Goal: Find specific page/section

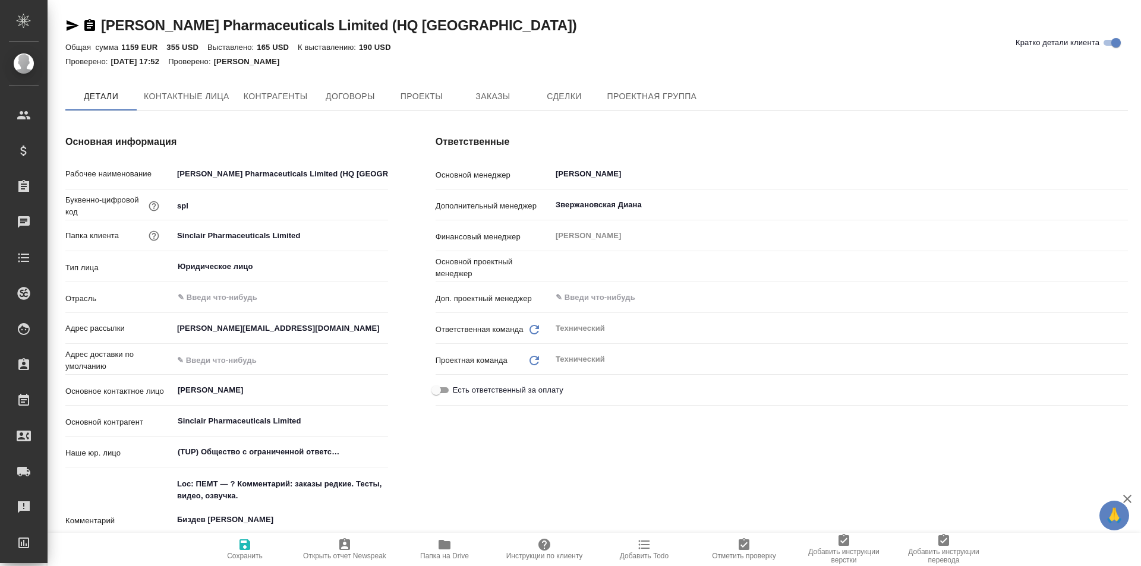
type textarea "x"
type input "[PERSON_NAME]"
type textarea "x"
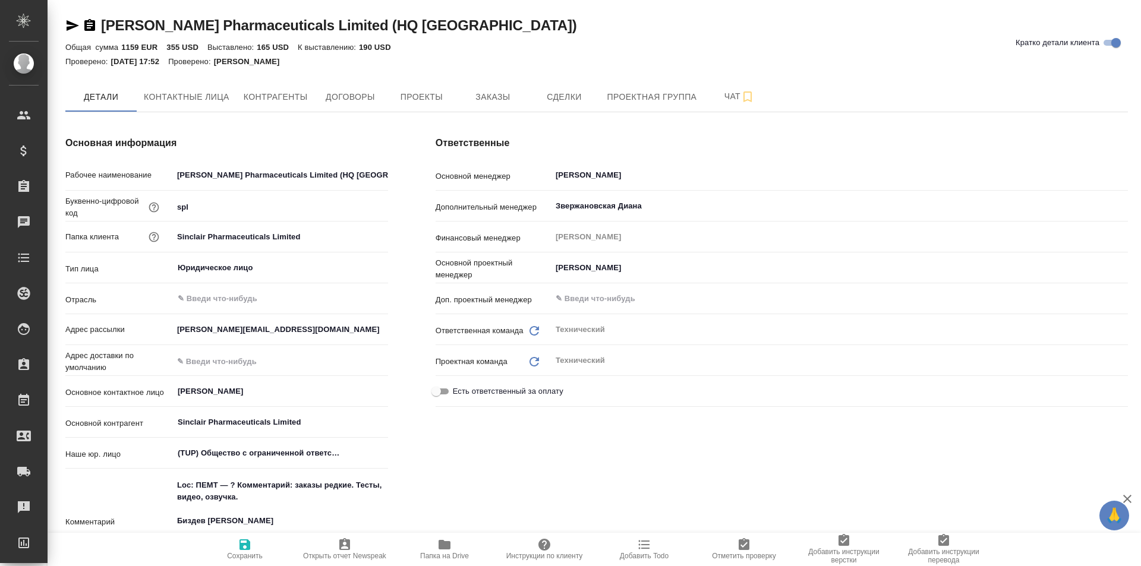
type textarea "x"
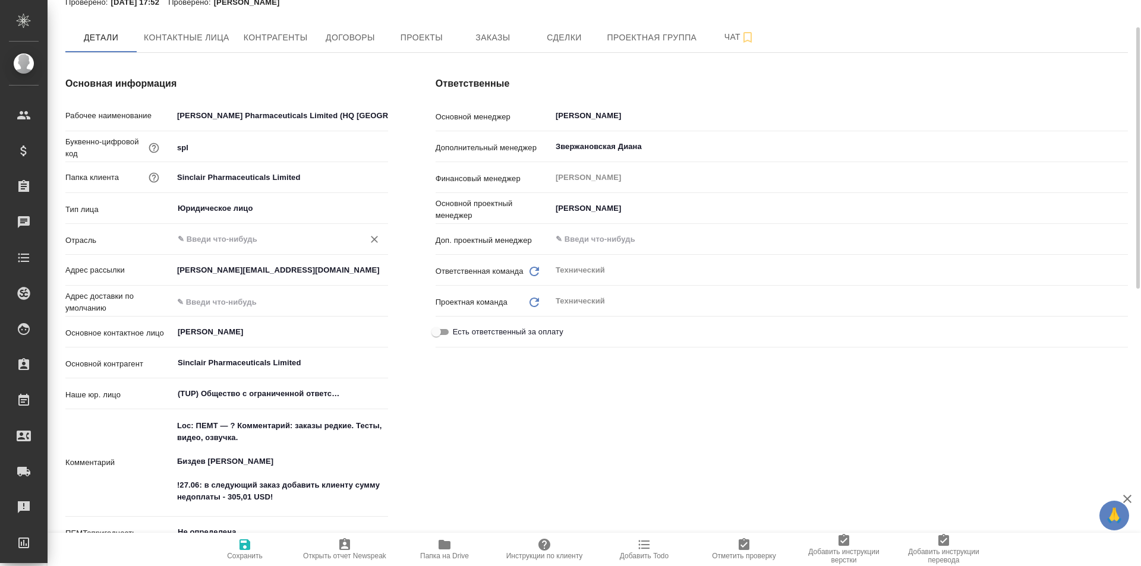
scroll to position [119, 0]
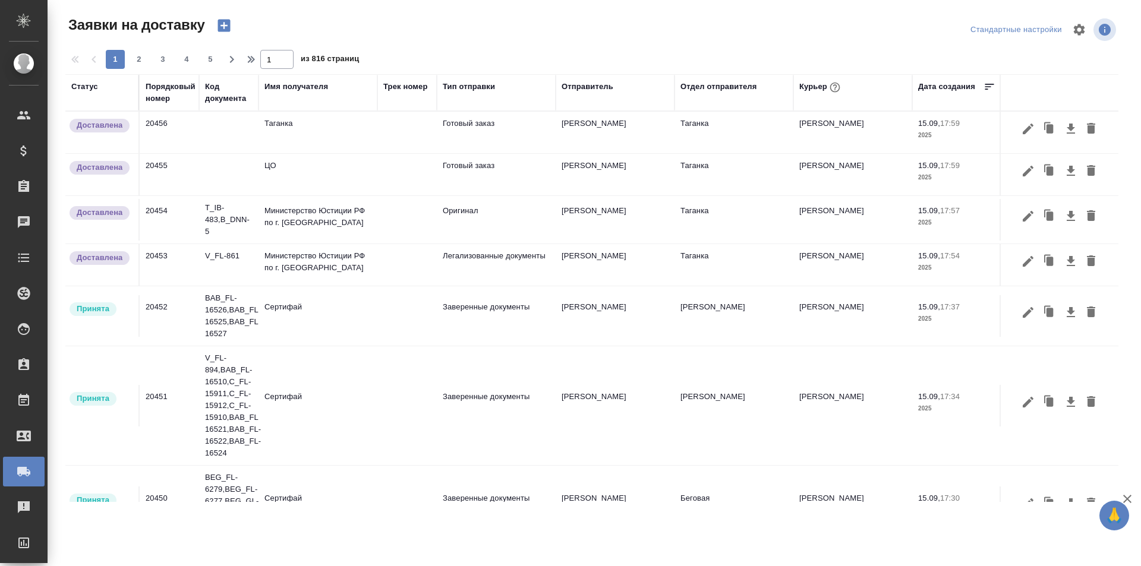
click at [184, 92] on div "Порядковый номер" at bounding box center [171, 93] width 50 height 24
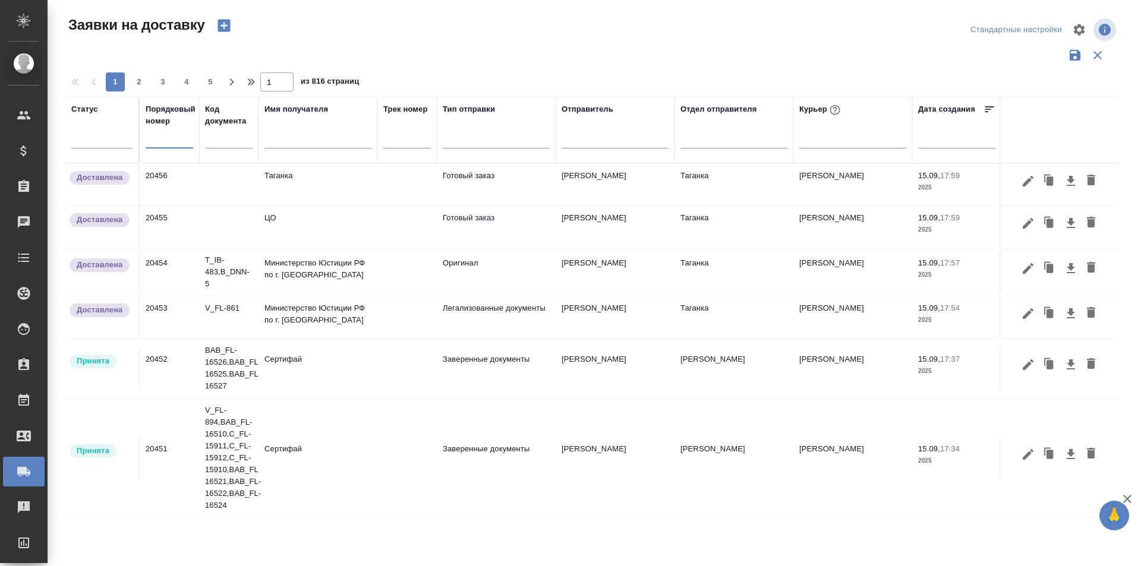
click at [174, 137] on input "text" at bounding box center [170, 139] width 48 height 17
paste input "20457"
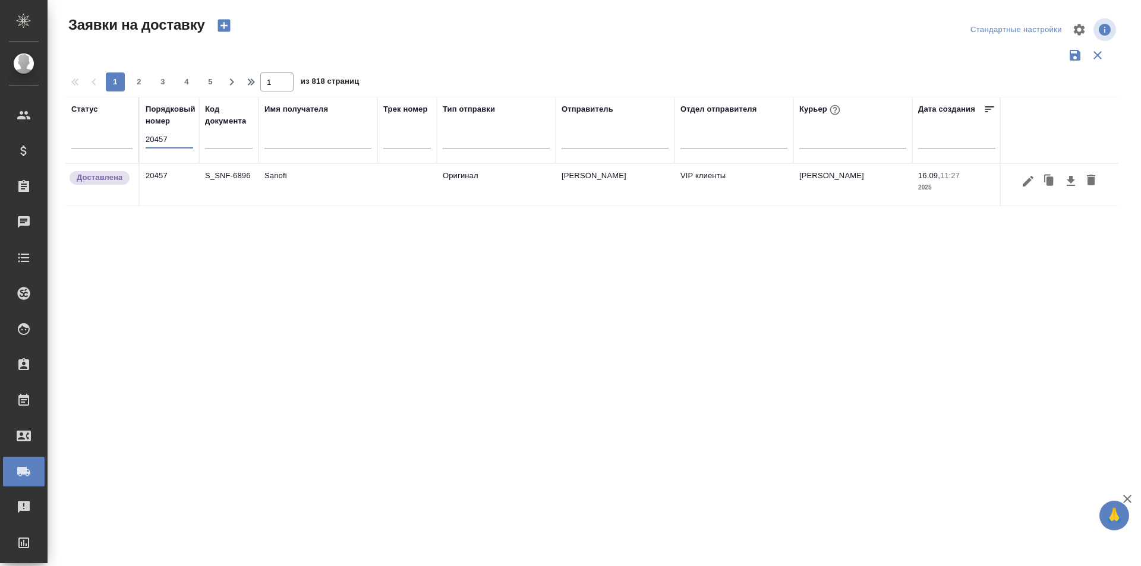
type input "20457"
